Goal: Download file/media

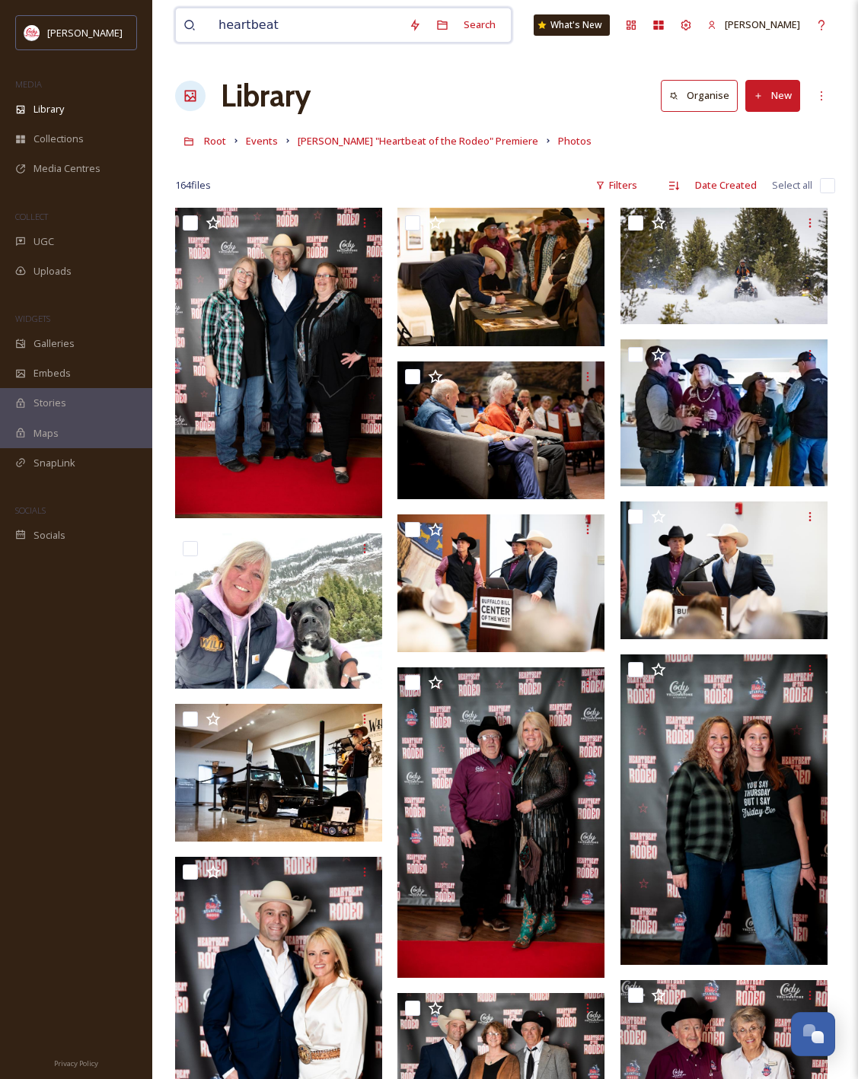
click at [325, 29] on input "heartbeat" at bounding box center [306, 24] width 190 height 33
type input "bears in the basin"
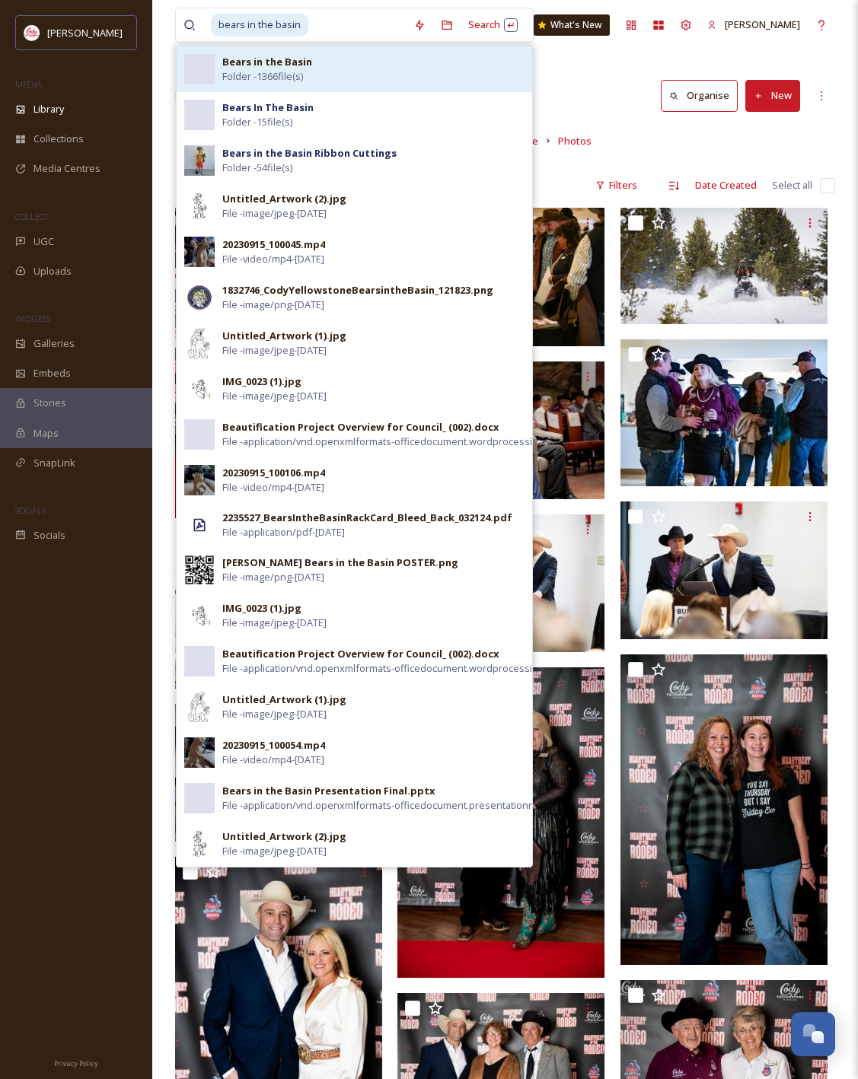
click at [368, 65] on div "Bears in the Basin Folder - 1366 file(s)" at bounding box center [373, 69] width 302 height 29
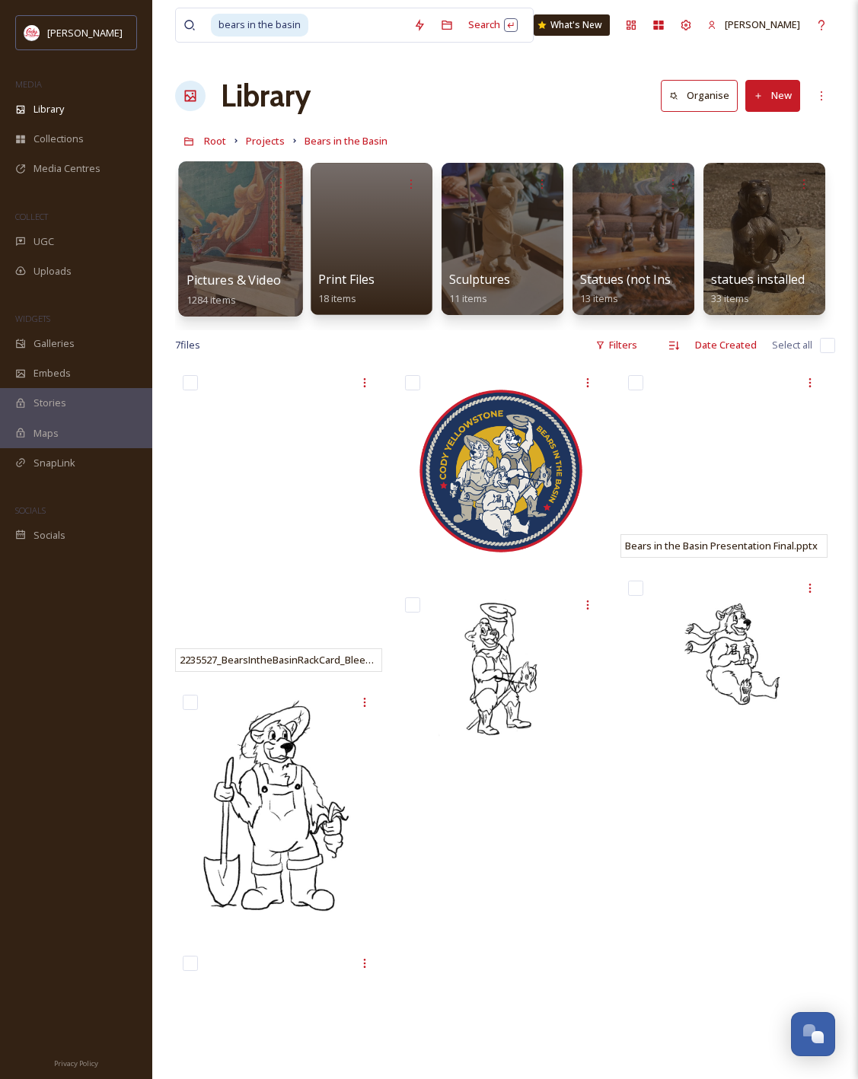
click at [249, 227] on div at bounding box center [240, 238] width 124 height 155
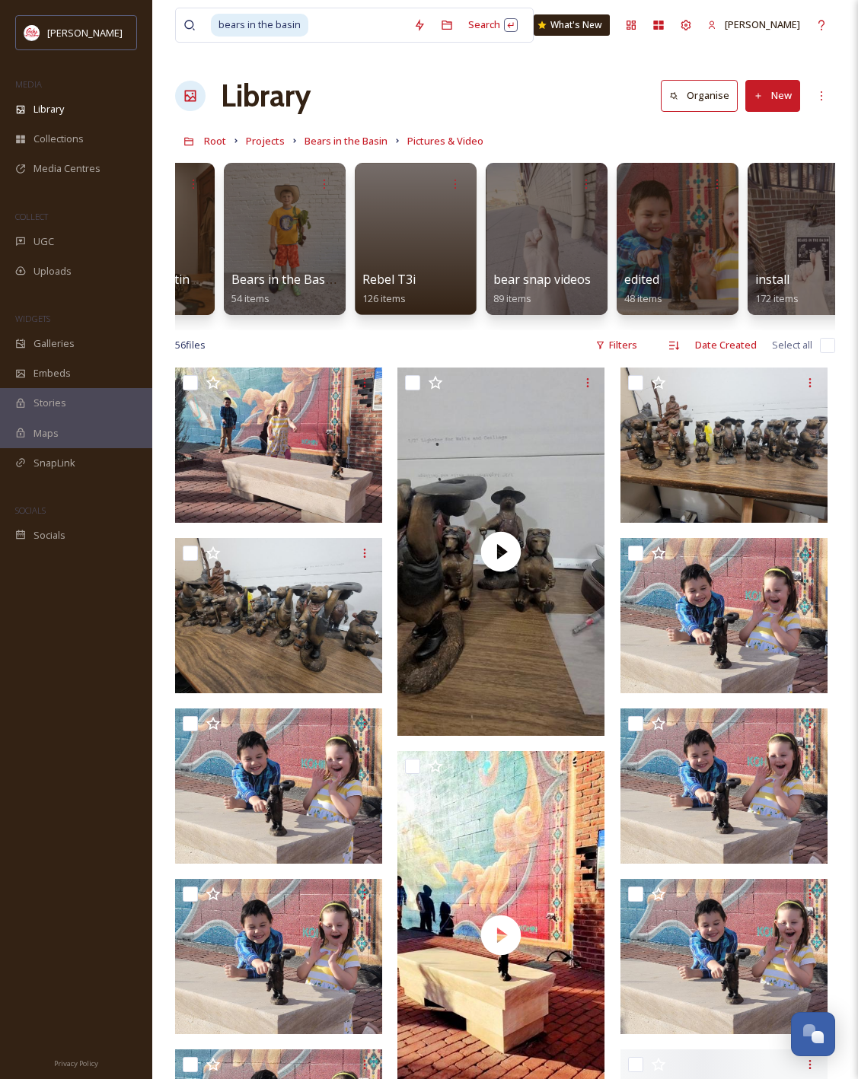
scroll to position [0, 126]
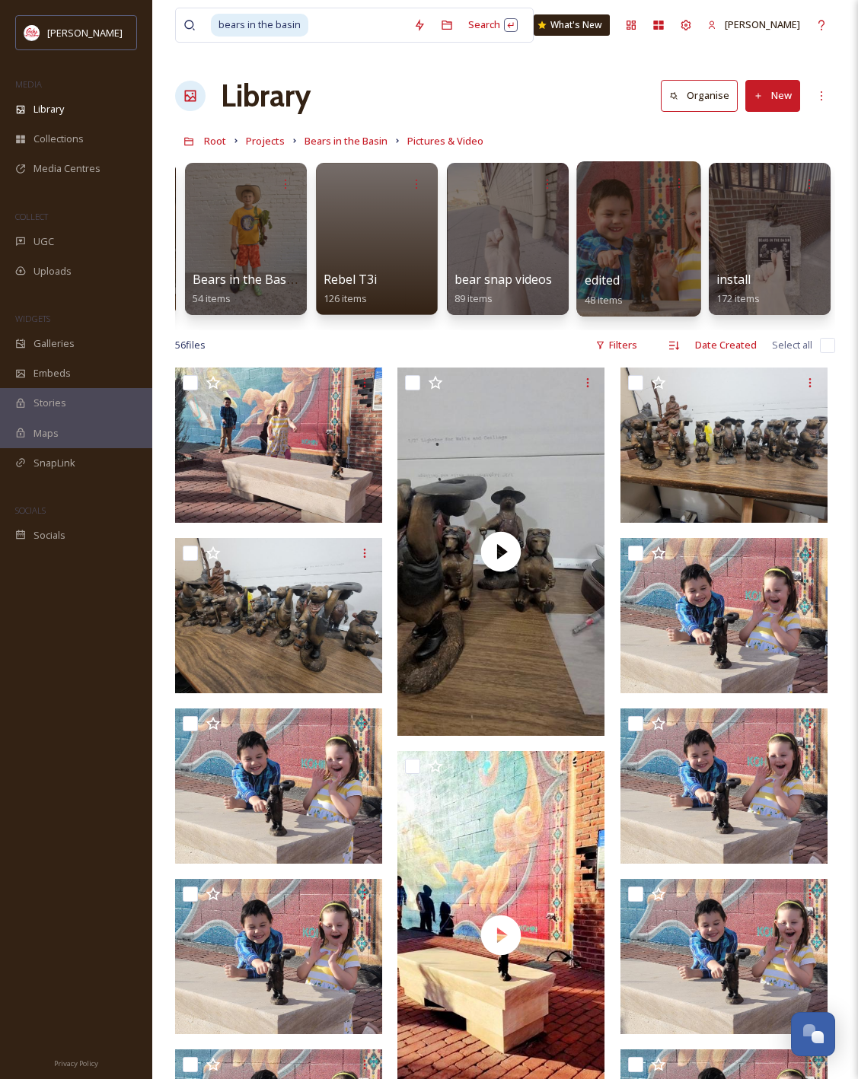
click at [638, 249] on div at bounding box center [638, 238] width 124 height 155
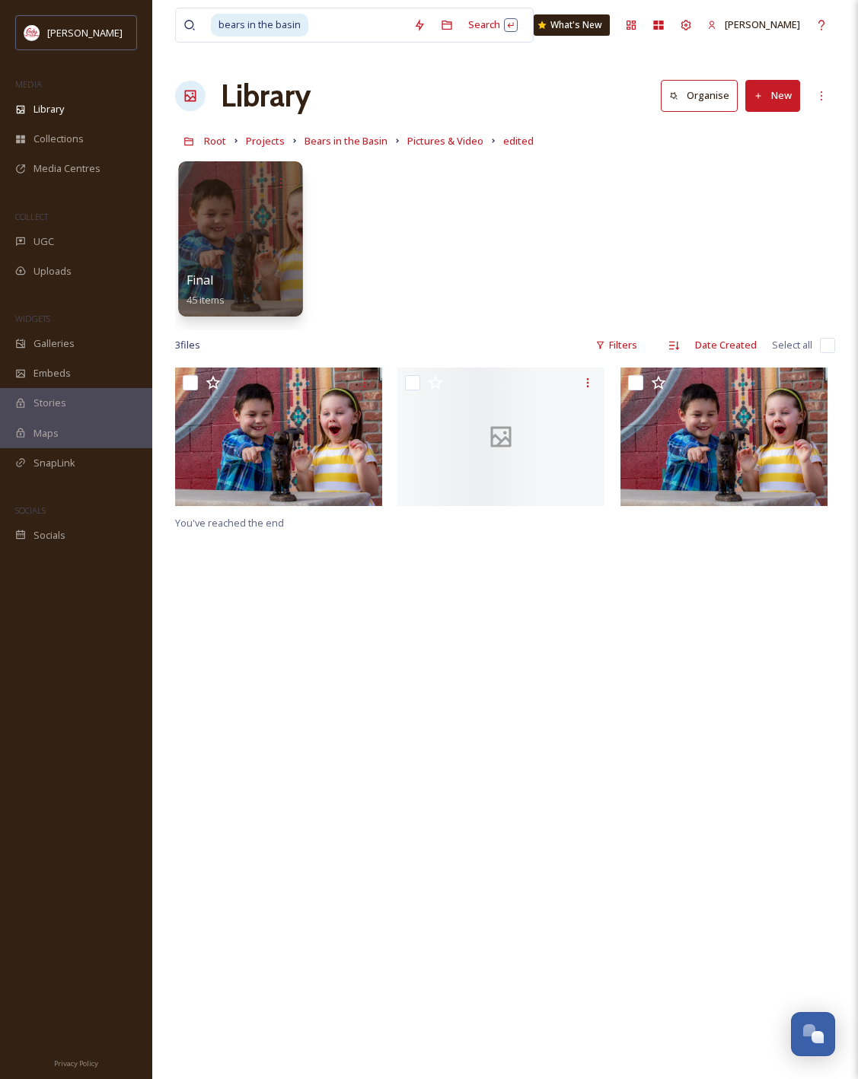
click at [252, 233] on div at bounding box center [240, 238] width 124 height 155
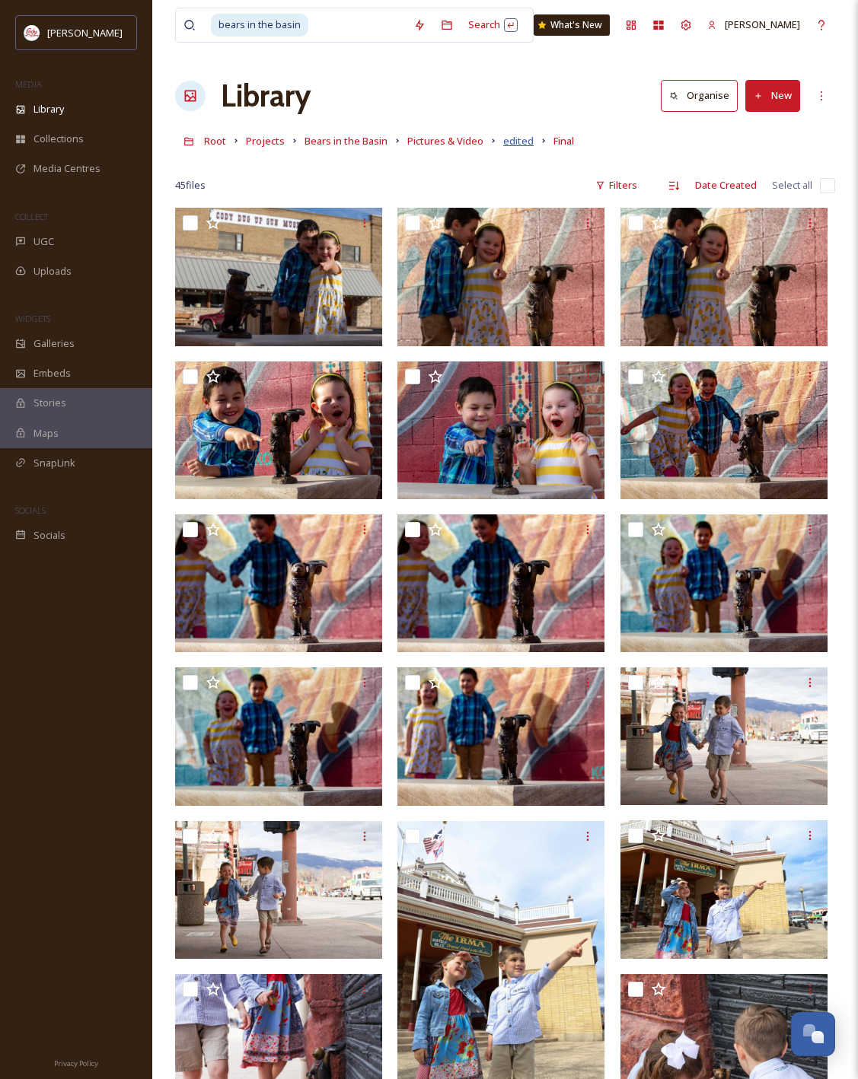
click at [518, 140] on span "edited" at bounding box center [518, 141] width 30 height 14
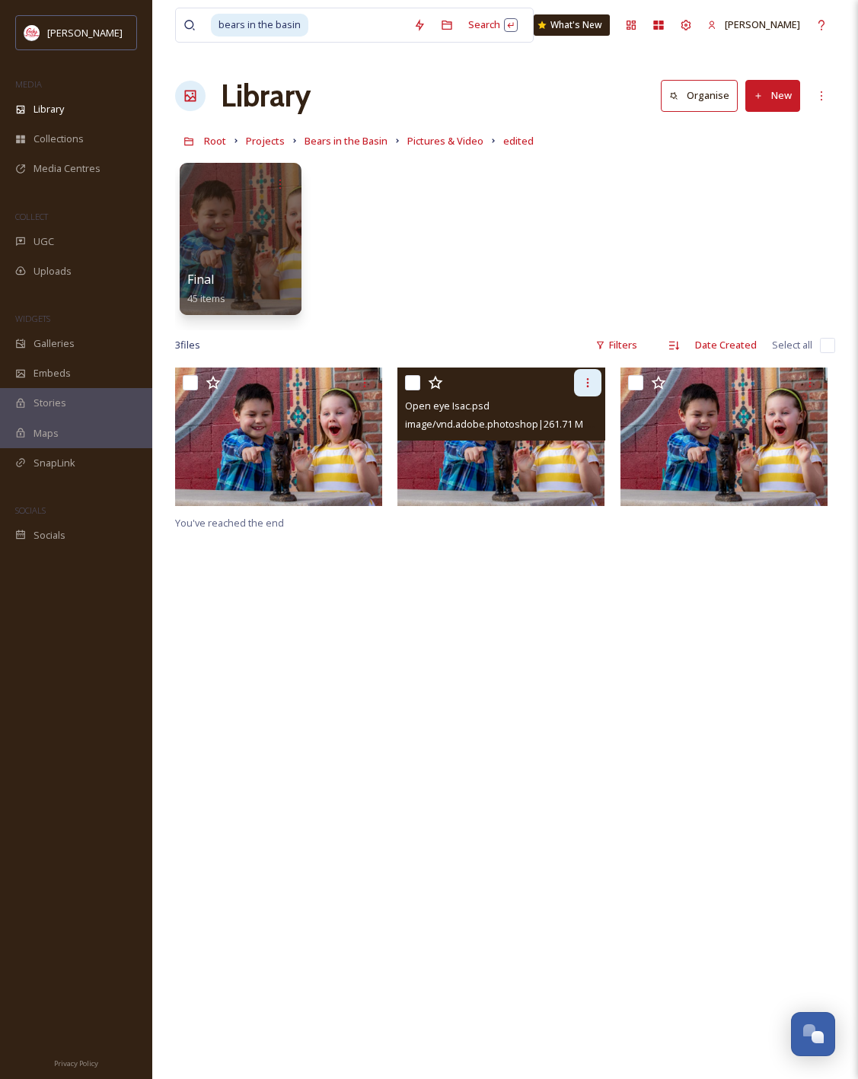
click at [588, 381] on icon at bounding box center [588, 383] width 12 height 12
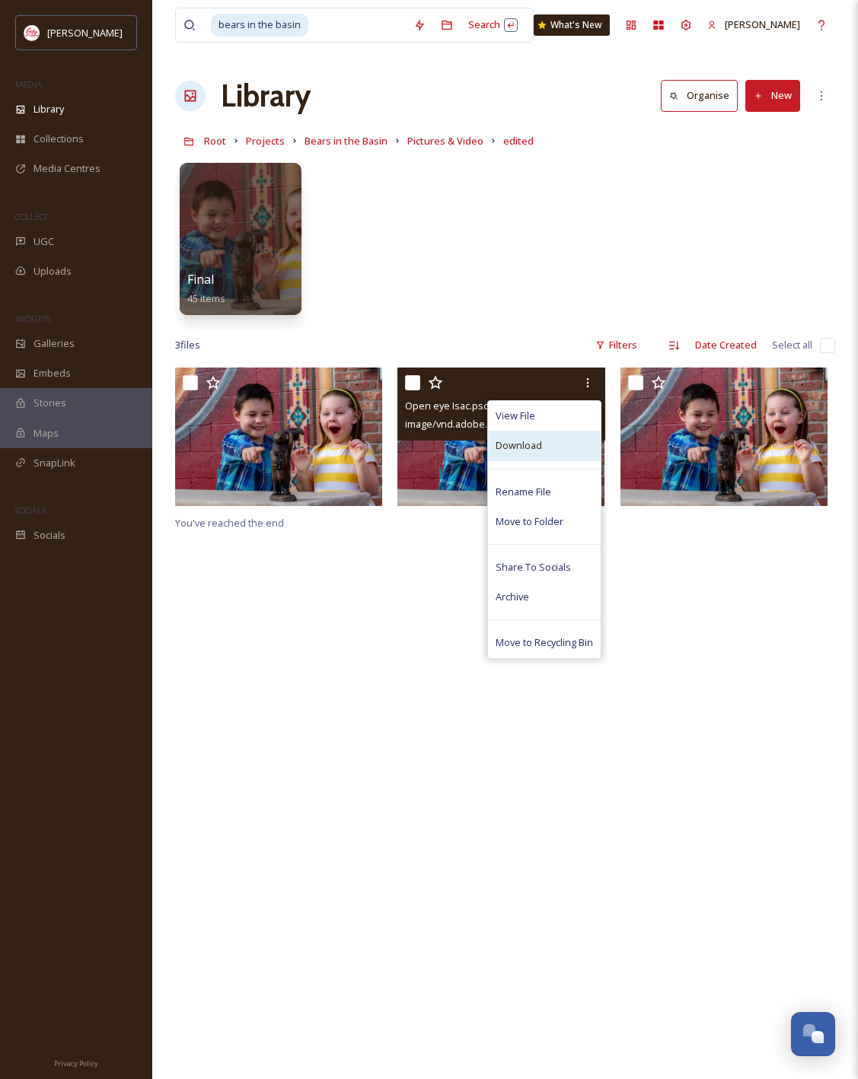
click at [543, 446] on div "Download" at bounding box center [544, 446] width 113 height 30
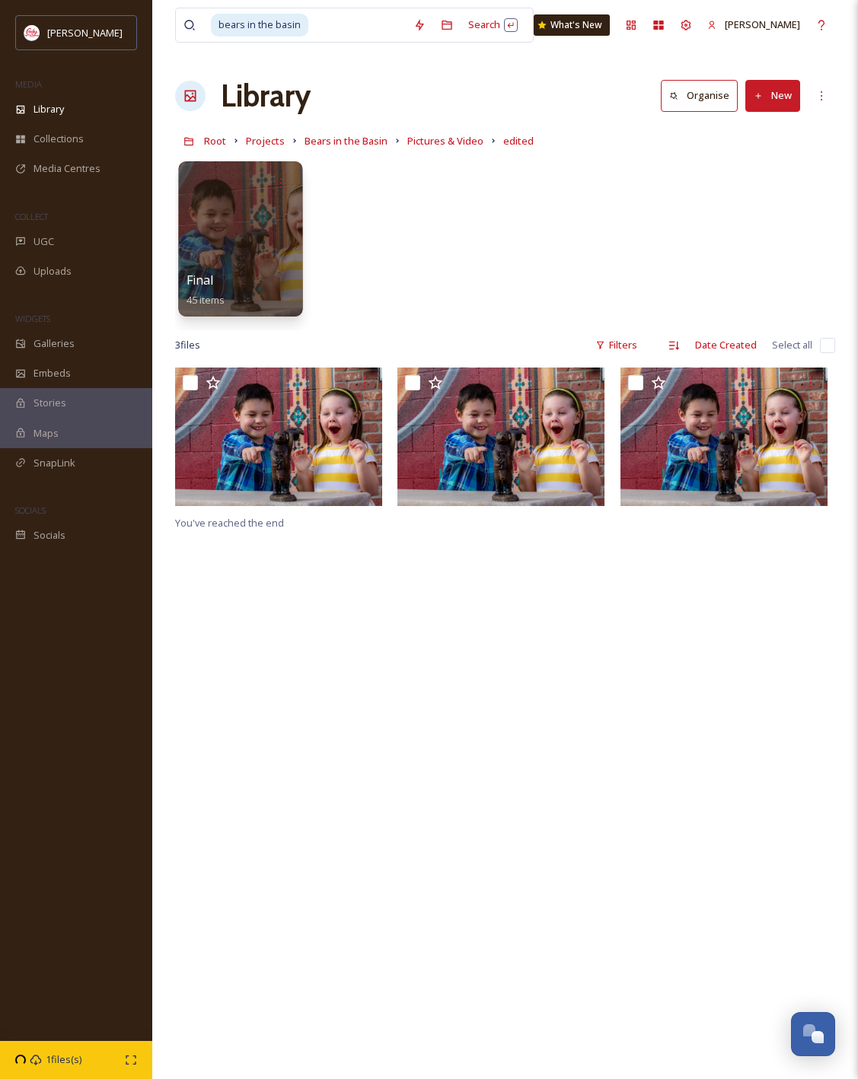
click at [264, 232] on div at bounding box center [240, 238] width 124 height 155
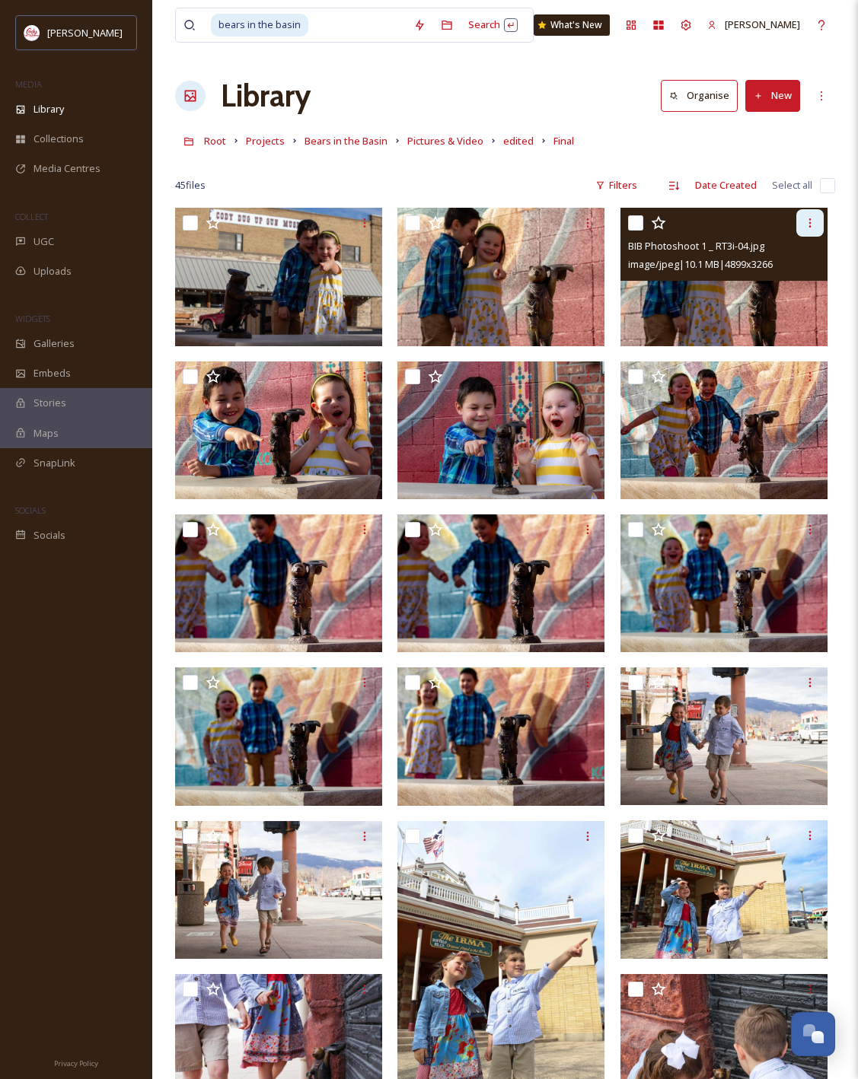
click at [803, 219] on div at bounding box center [809, 222] width 27 height 27
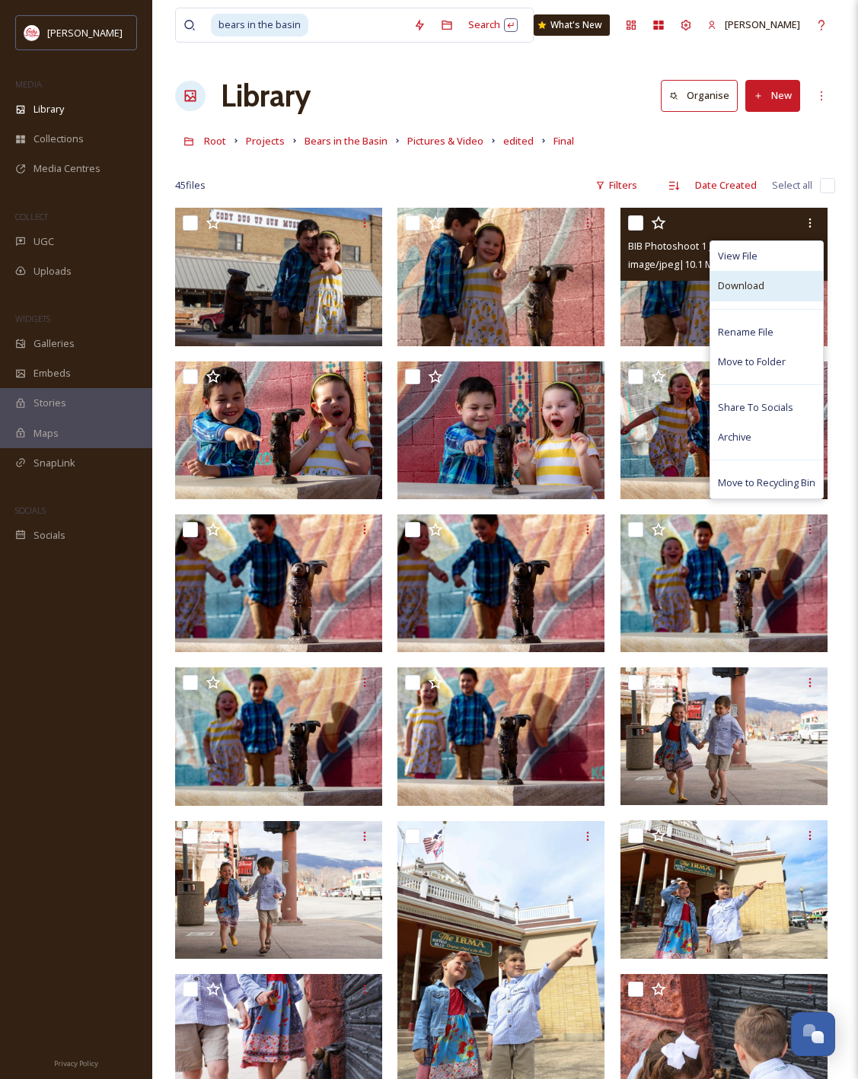
click at [744, 280] on span "Download" at bounding box center [741, 286] width 46 height 14
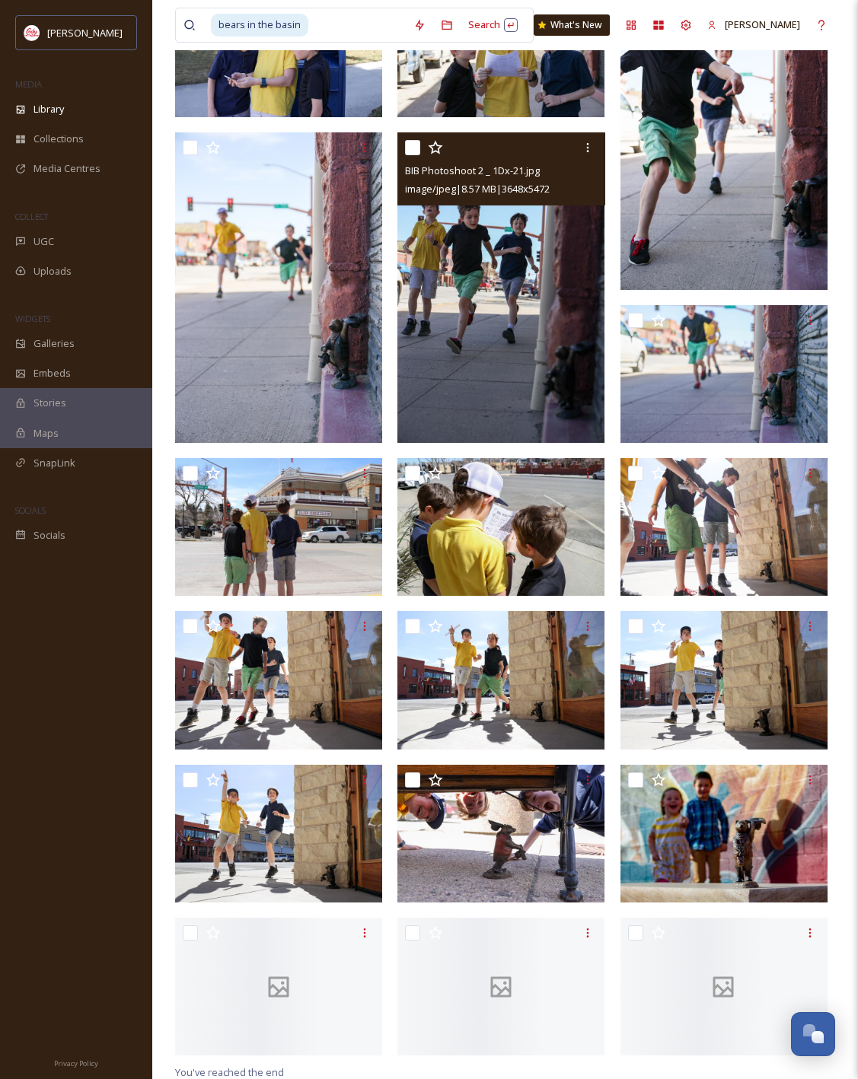
scroll to position [1783, 0]
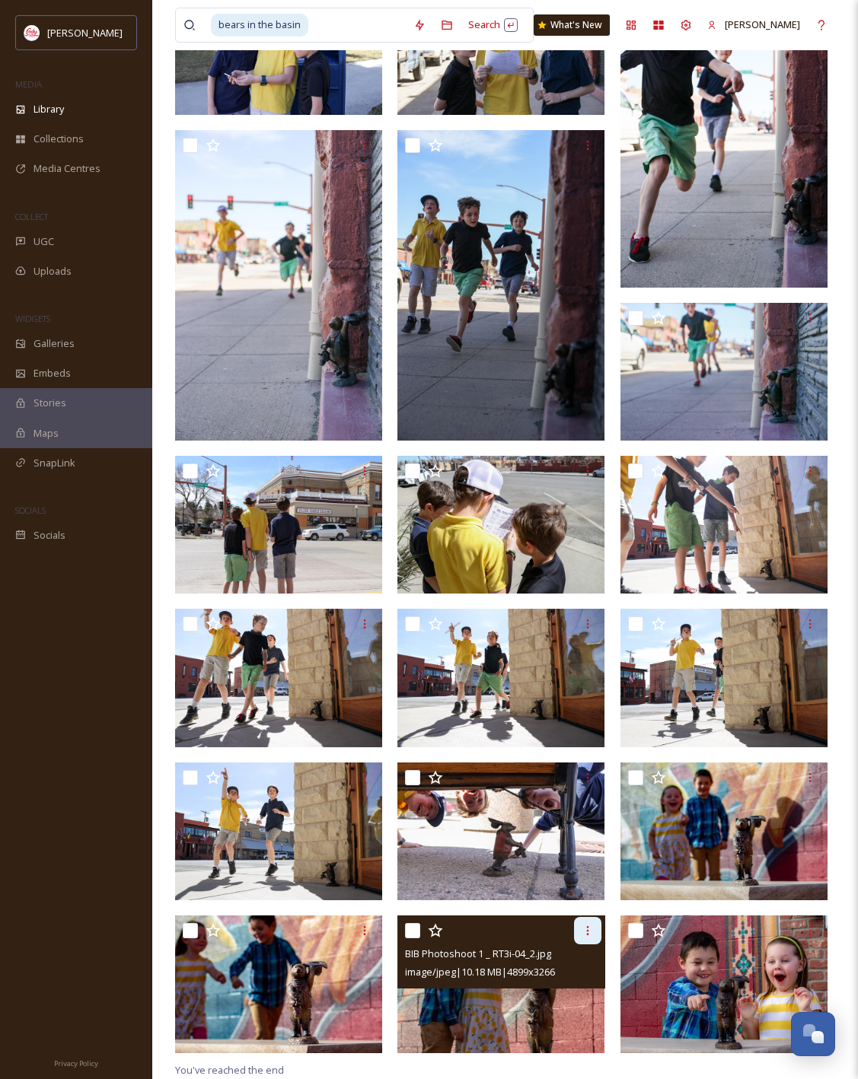
click at [591, 920] on div at bounding box center [587, 930] width 27 height 27
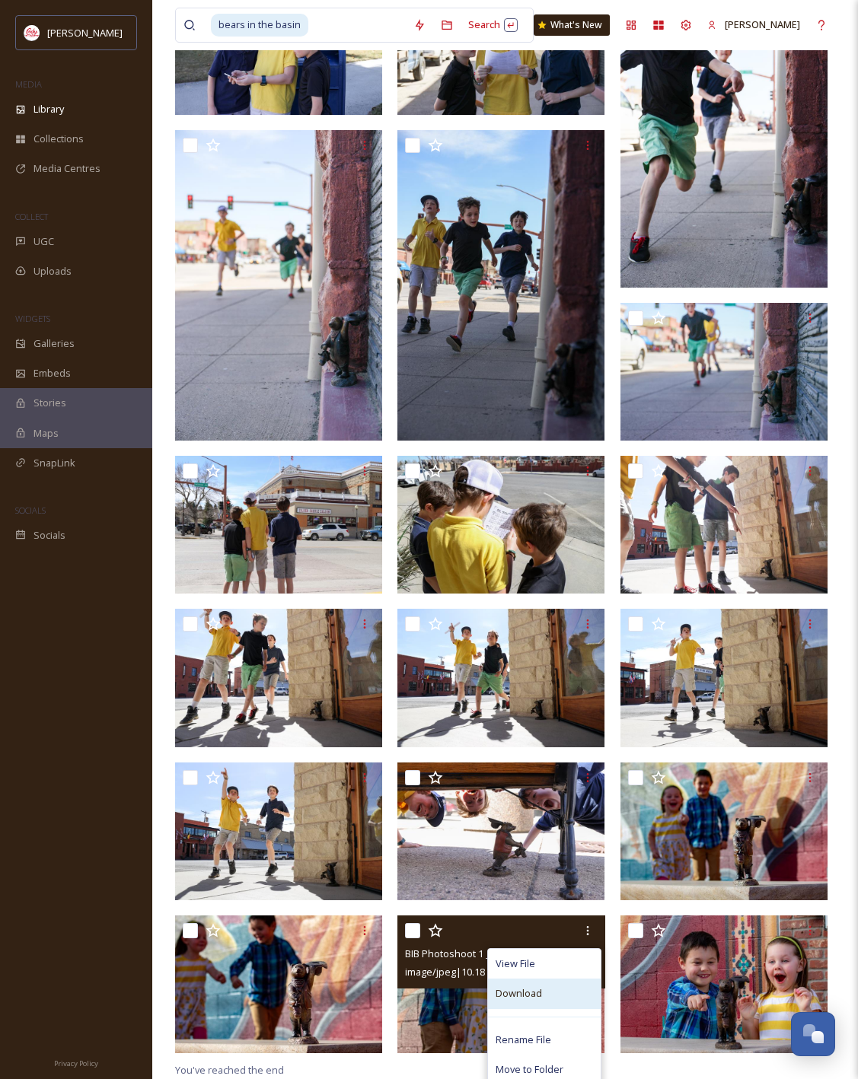
click at [552, 982] on div "Download" at bounding box center [544, 994] width 113 height 30
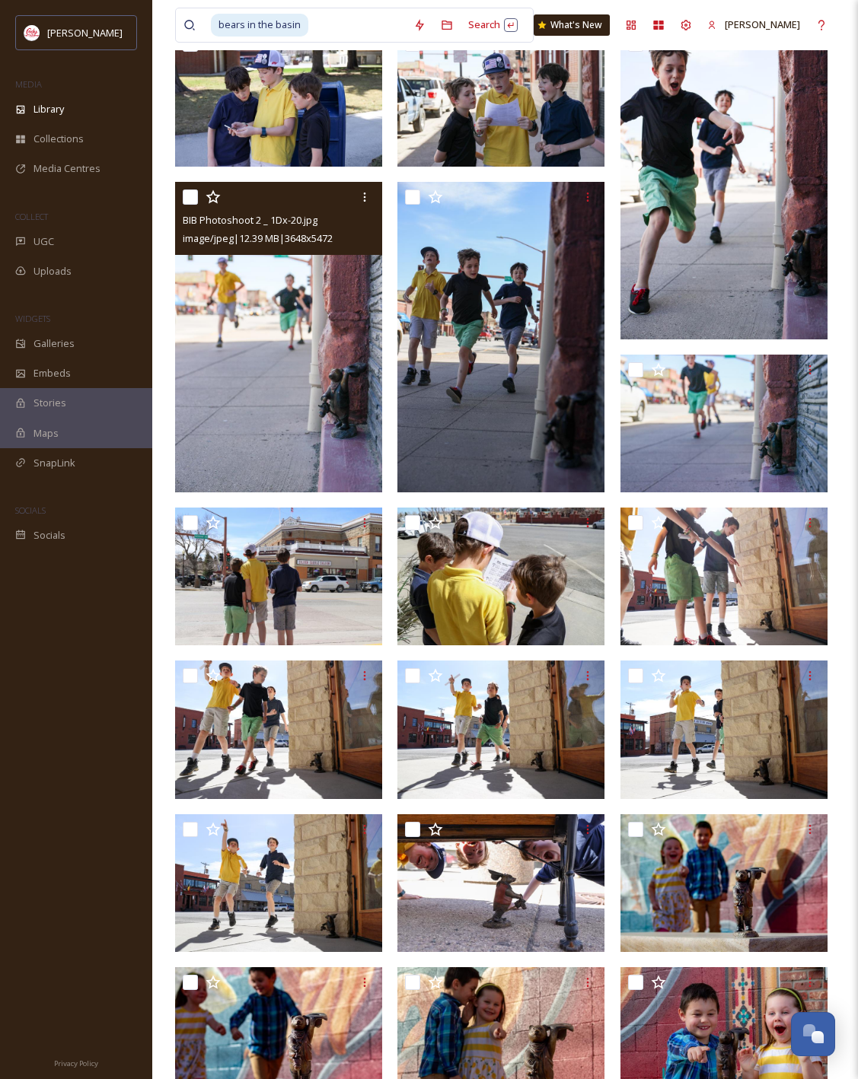
scroll to position [1486, 0]
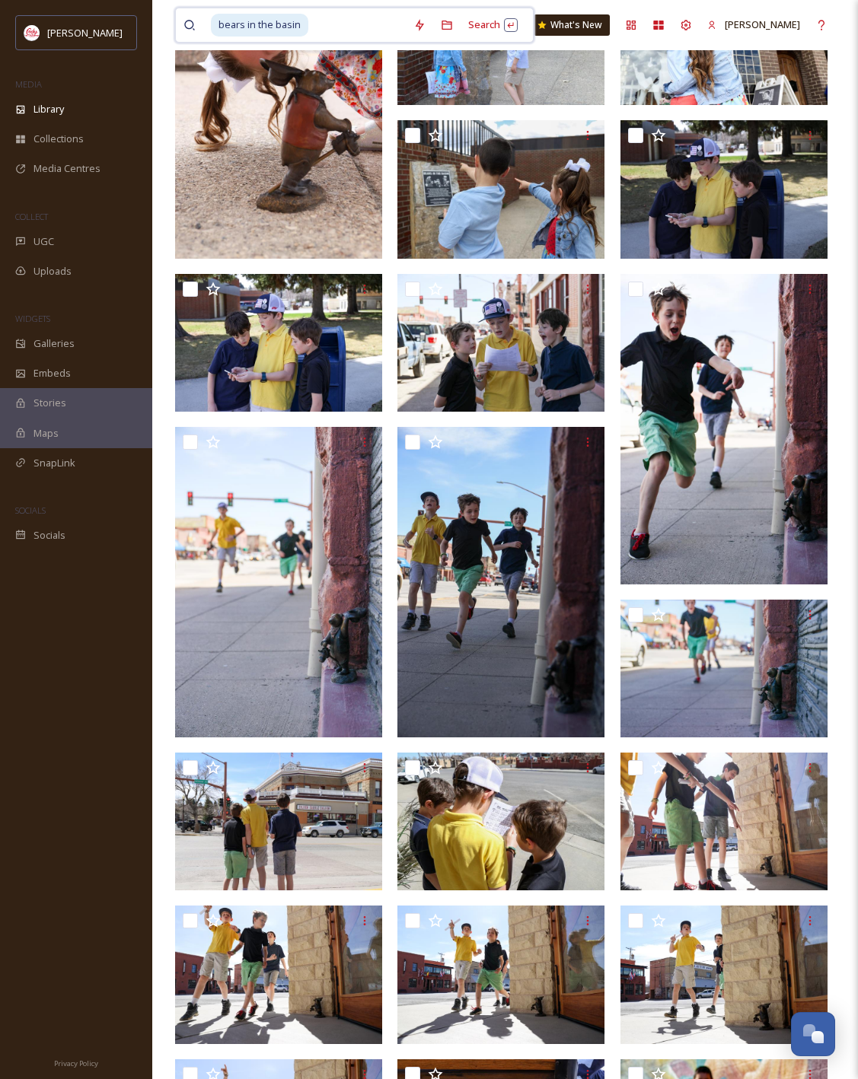
click at [323, 23] on input at bounding box center [358, 24] width 96 height 33
click at [322, 28] on input at bounding box center [358, 24] width 96 height 33
type input "b"
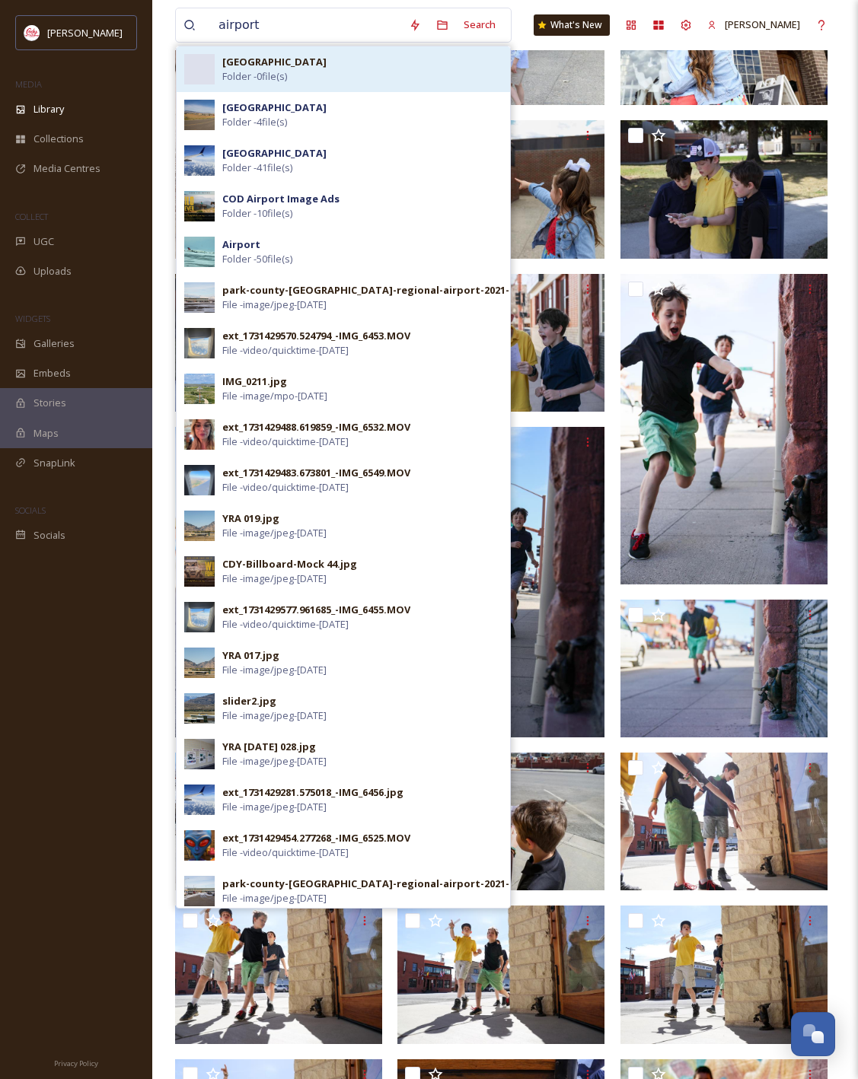
click at [300, 58] on strong "[GEOGRAPHIC_DATA]" at bounding box center [274, 62] width 104 height 14
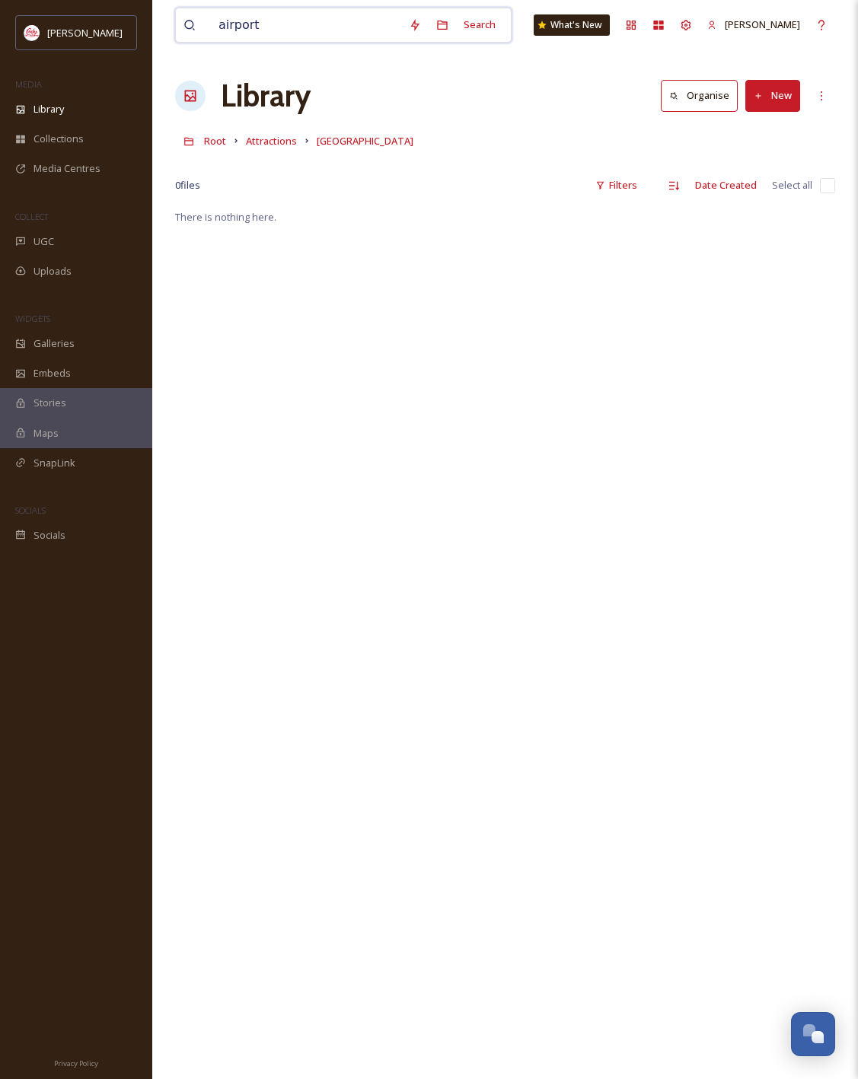
click at [310, 17] on input "airport" at bounding box center [306, 24] width 190 height 33
drag, startPoint x: 304, startPoint y: 18, endPoint x: 190, endPoint y: 21, distance: 113.5
click at [190, 21] on div "airport" at bounding box center [292, 24] width 218 height 33
type input "0"
type input "airport"
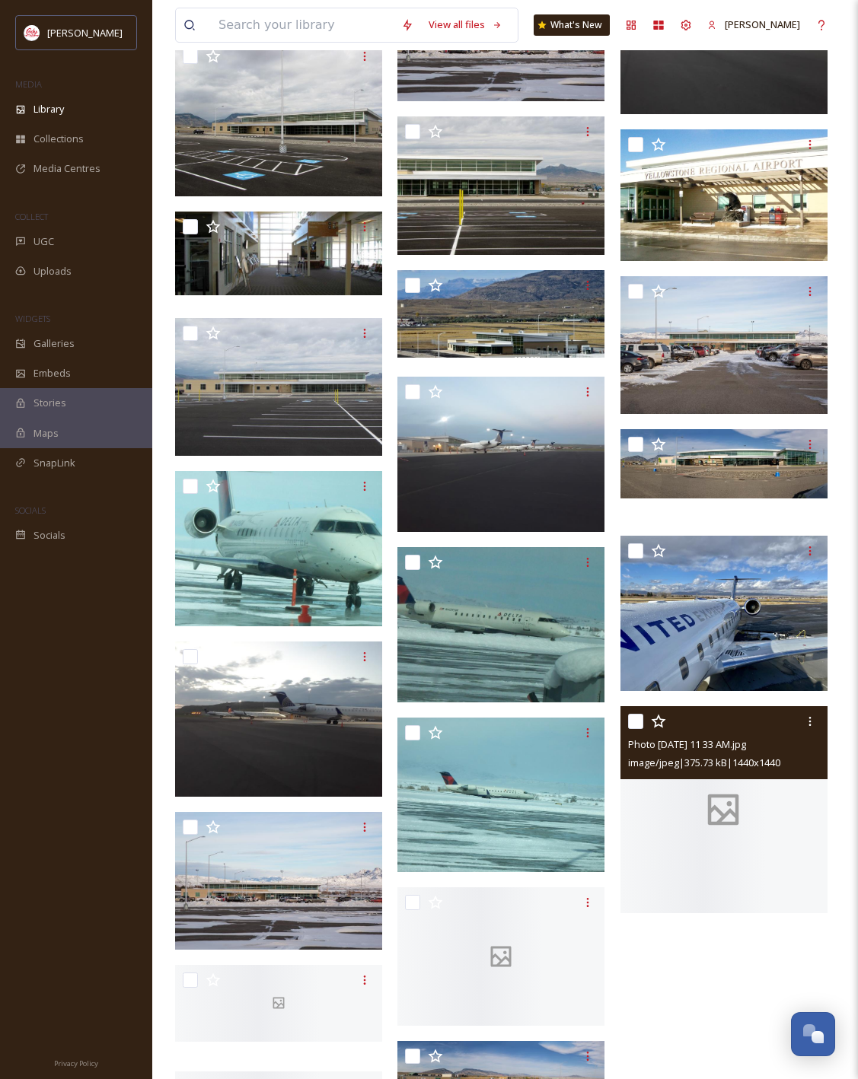
scroll to position [8065, 0]
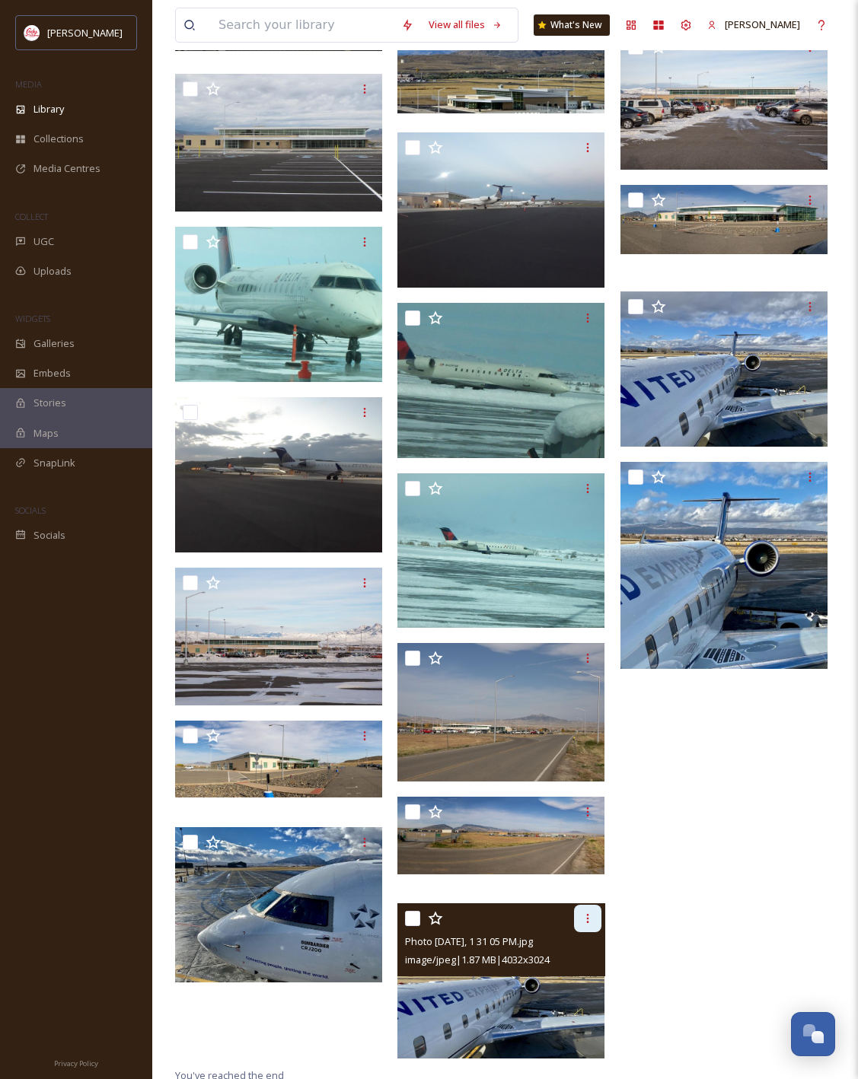
click at [583, 919] on icon at bounding box center [588, 919] width 12 height 12
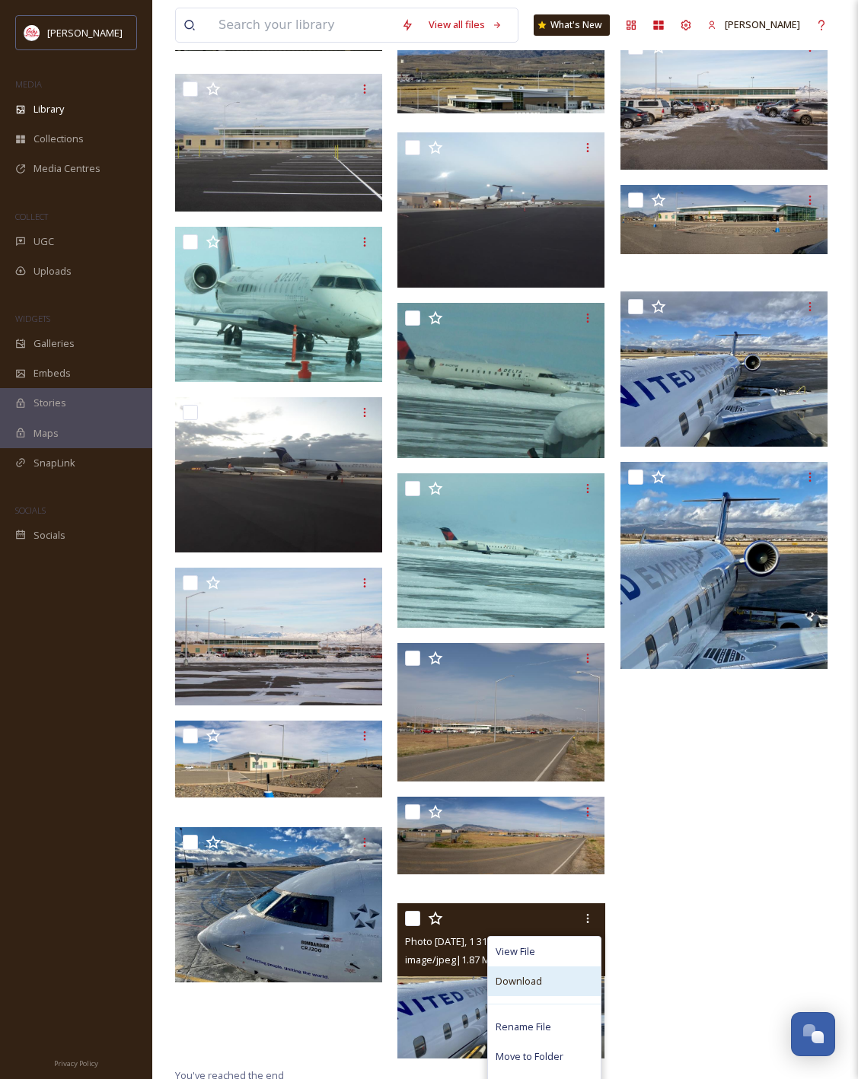
click at [540, 980] on span "Download" at bounding box center [519, 981] width 46 height 14
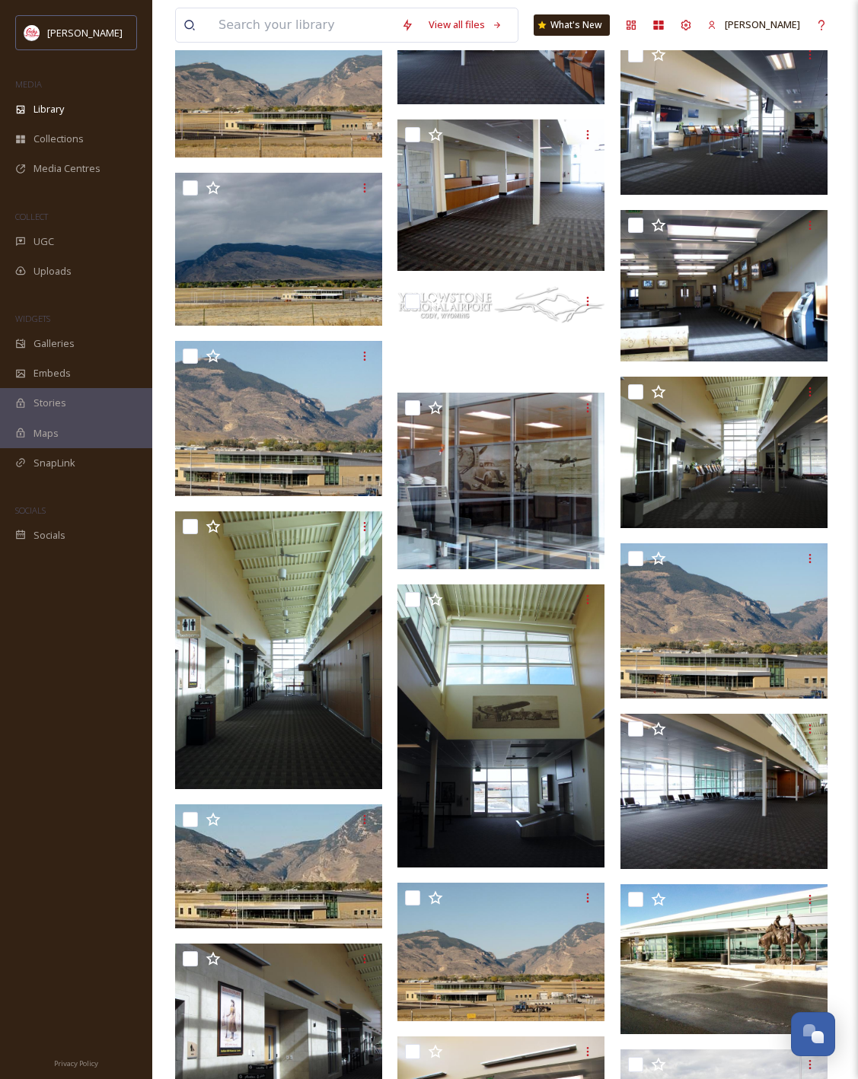
scroll to position [6362, 0]
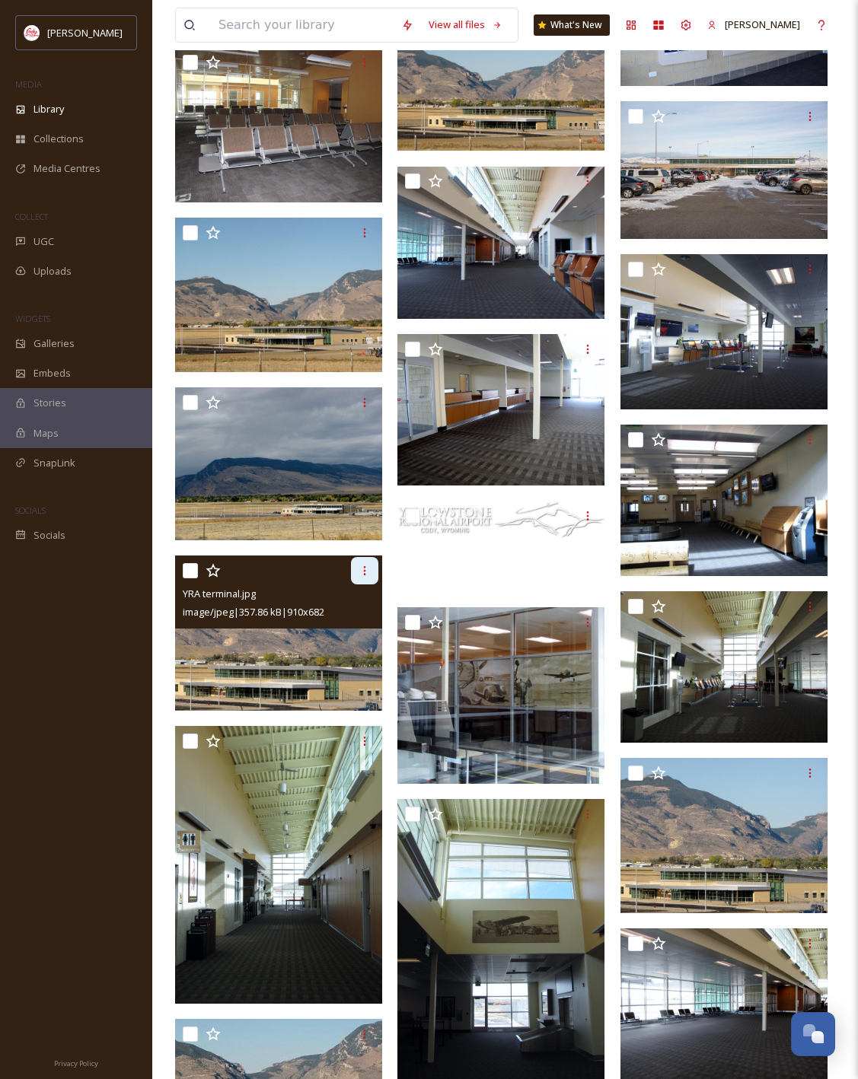
click at [360, 572] on icon at bounding box center [365, 571] width 12 height 12
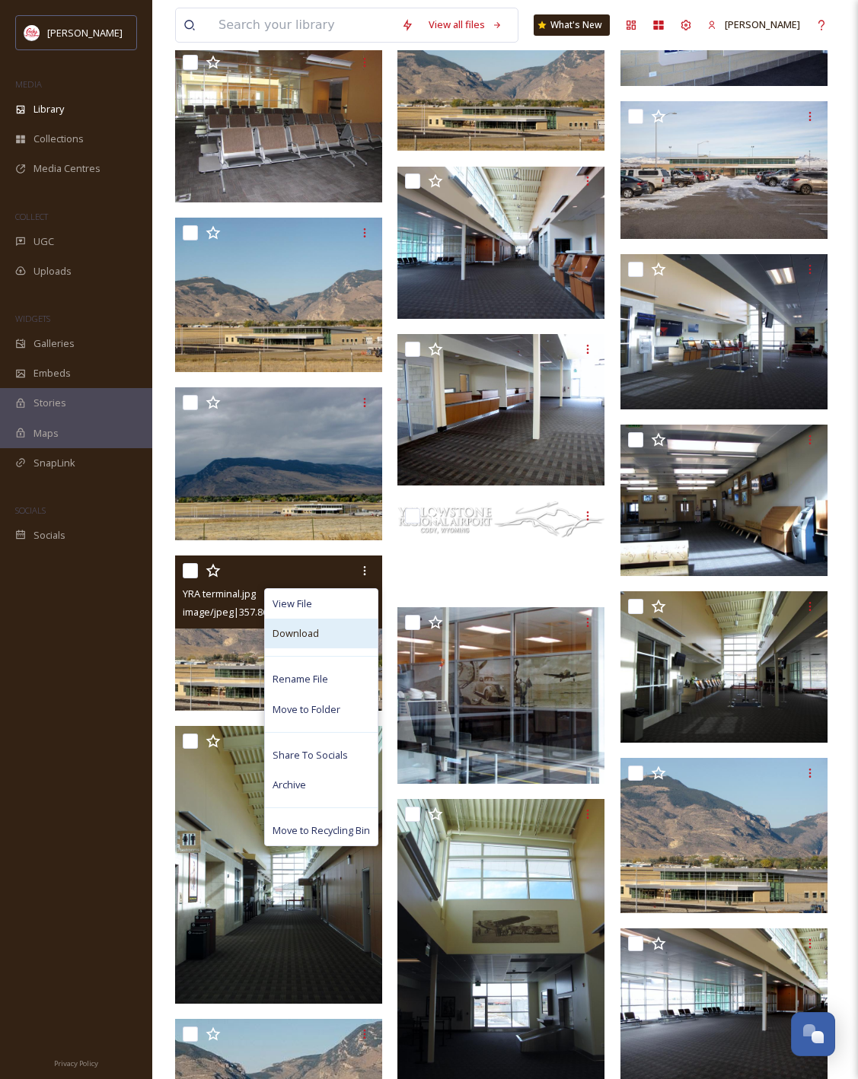
click at [309, 629] on span "Download" at bounding box center [295, 633] width 46 height 14
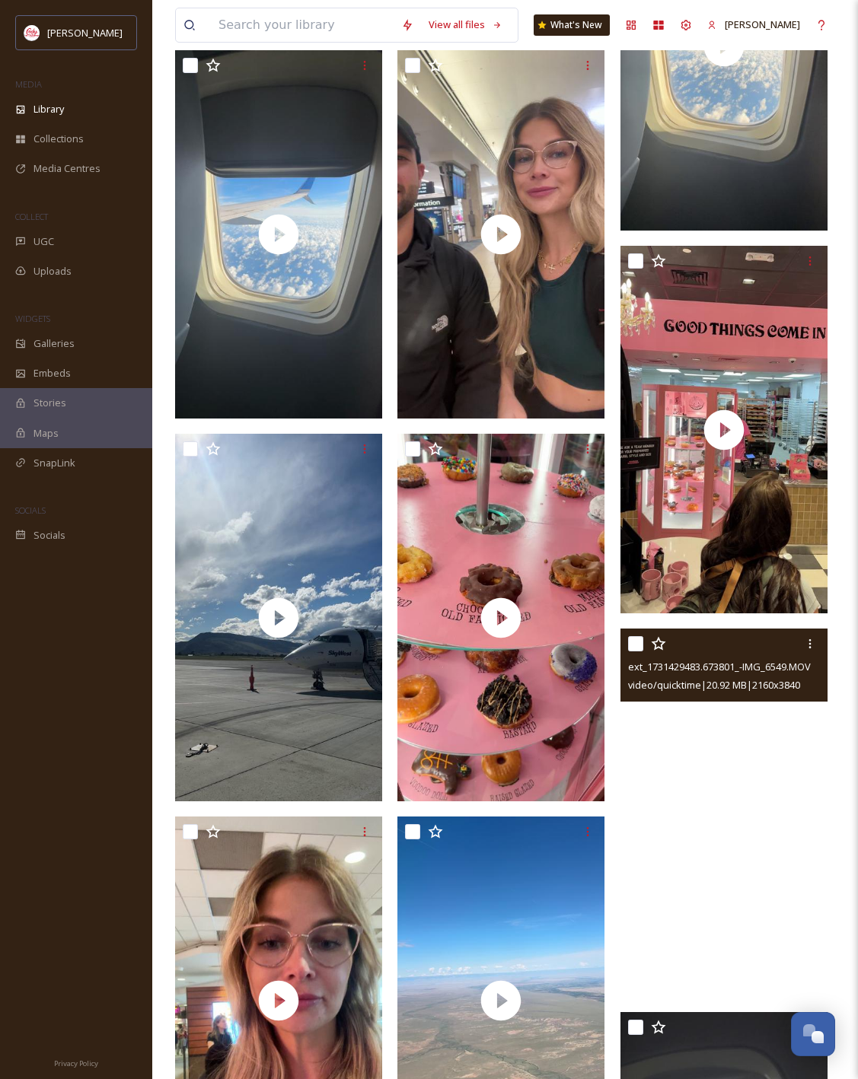
scroll to position [0, 0]
